Goal: Information Seeking & Learning: Check status

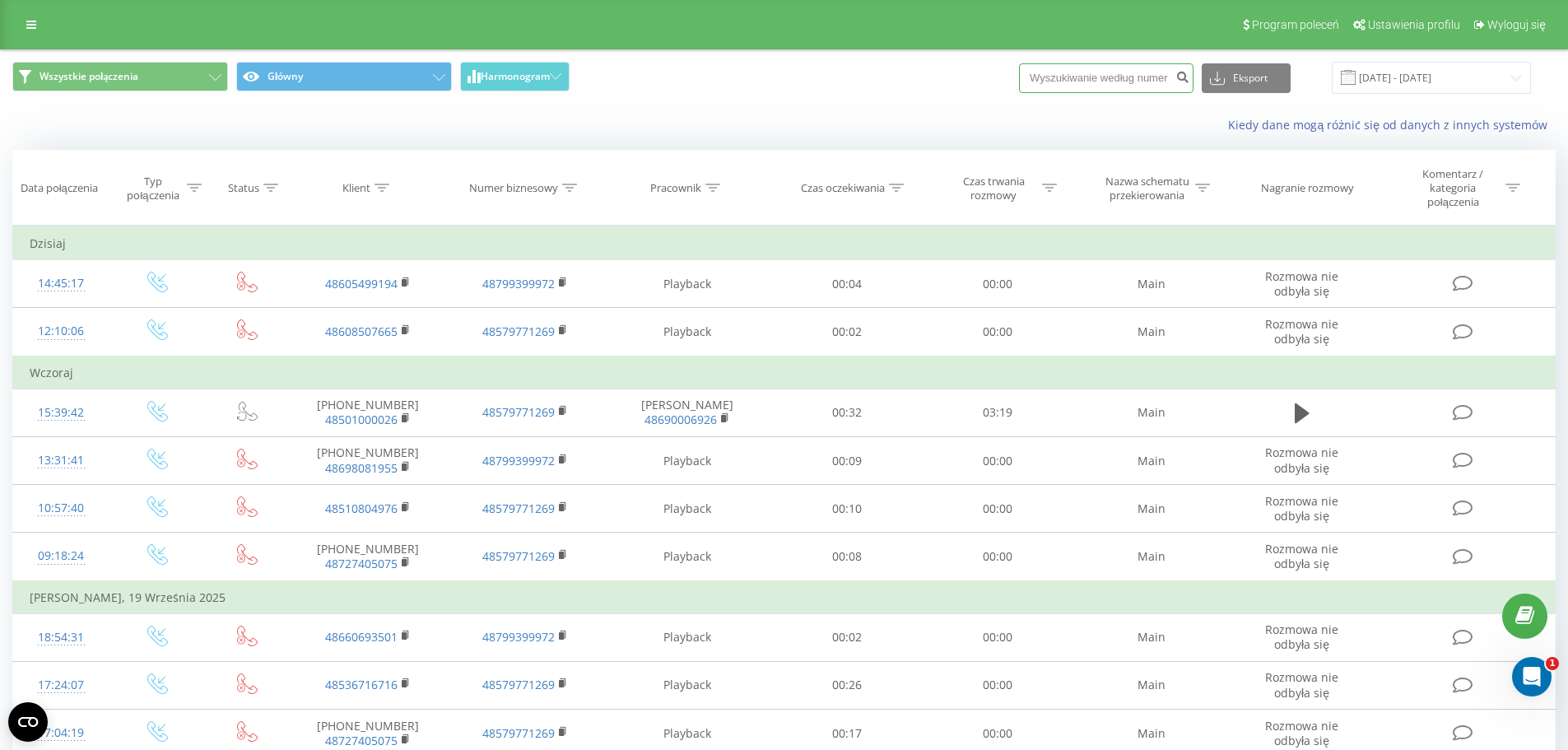
click at [1138, 68] on input at bounding box center [1106, 77] width 174 height 30
paste input "661714863"
type input "661714863"
click at [1189, 80] on button "submit" at bounding box center [1181, 77] width 22 height 30
